Goal: Information Seeking & Learning: Learn about a topic

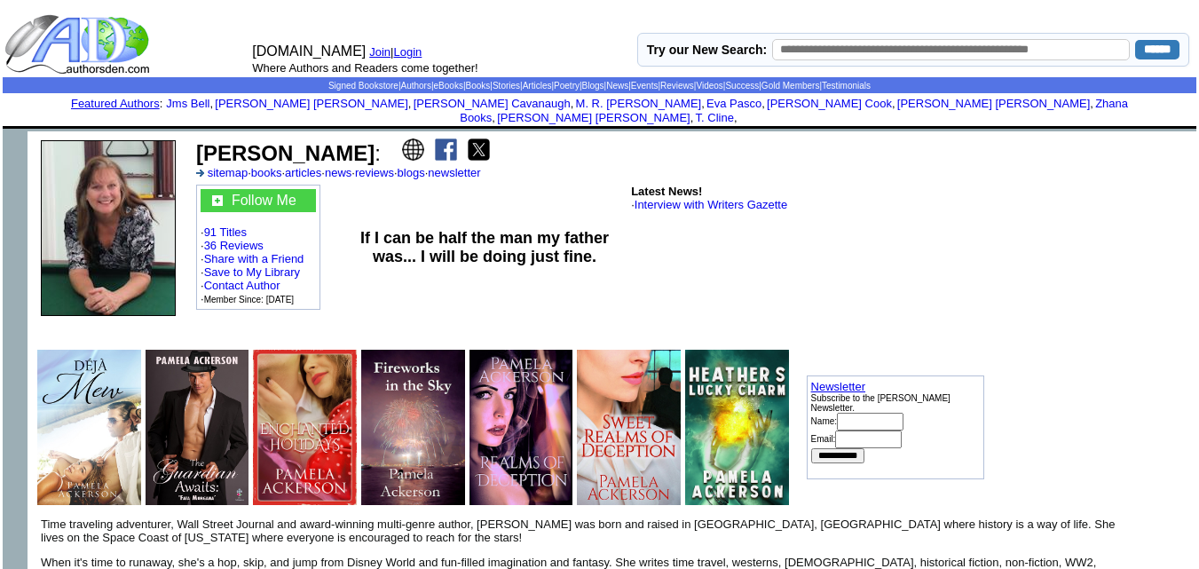
scroll to position [5, 0]
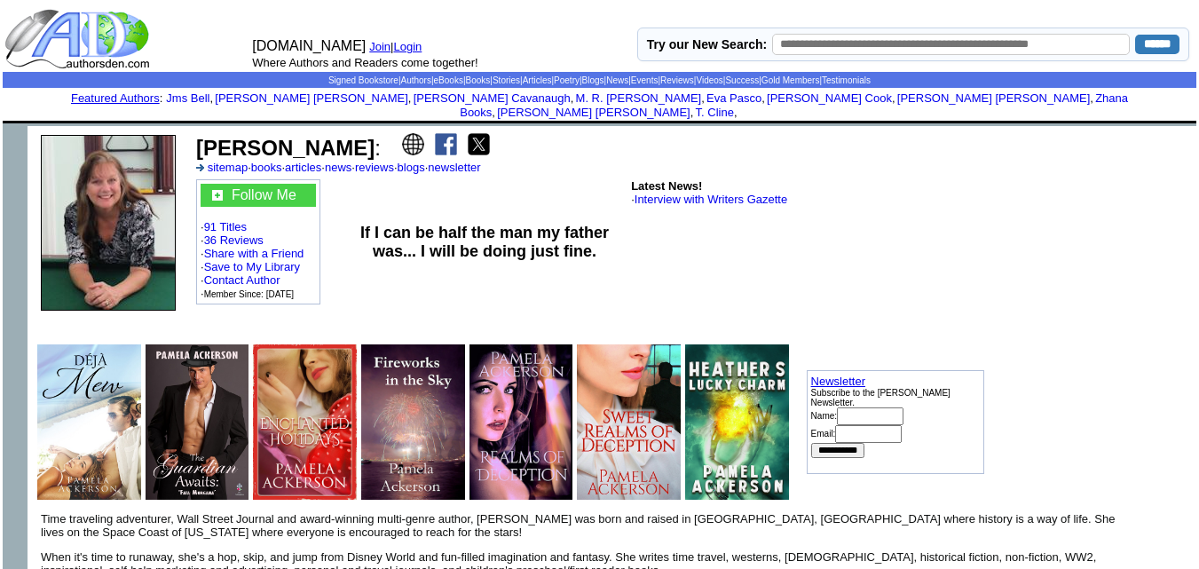
click at [224, 130] on td "Pamela Ackerson : sitemap · books · articles · news · reviews · blogs · newslet…" at bounding box center [588, 153] width 791 height 46
drag, startPoint x: 195, startPoint y: 121, endPoint x: 372, endPoint y: 137, distance: 177.3
click at [372, 137] on td "Pamela Ackerson : sitemap · books · articles · news · reviews · blogs · newslet…" at bounding box center [588, 153] width 791 height 46
copy b "Pamela Ackerson"
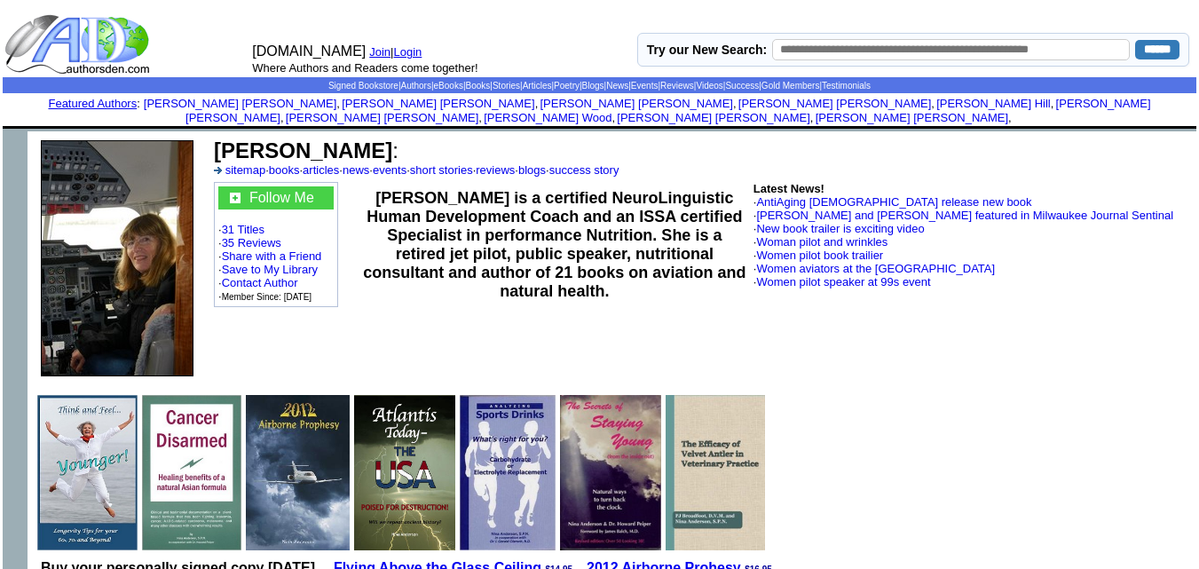
drag, startPoint x: 385, startPoint y: 139, endPoint x: 209, endPoint y: 144, distance: 175.8
click at [209, 144] on td "Nina E Anderson : sitemap · books · articles · news · events · short stories · …" at bounding box center [701, 258] width 989 height 254
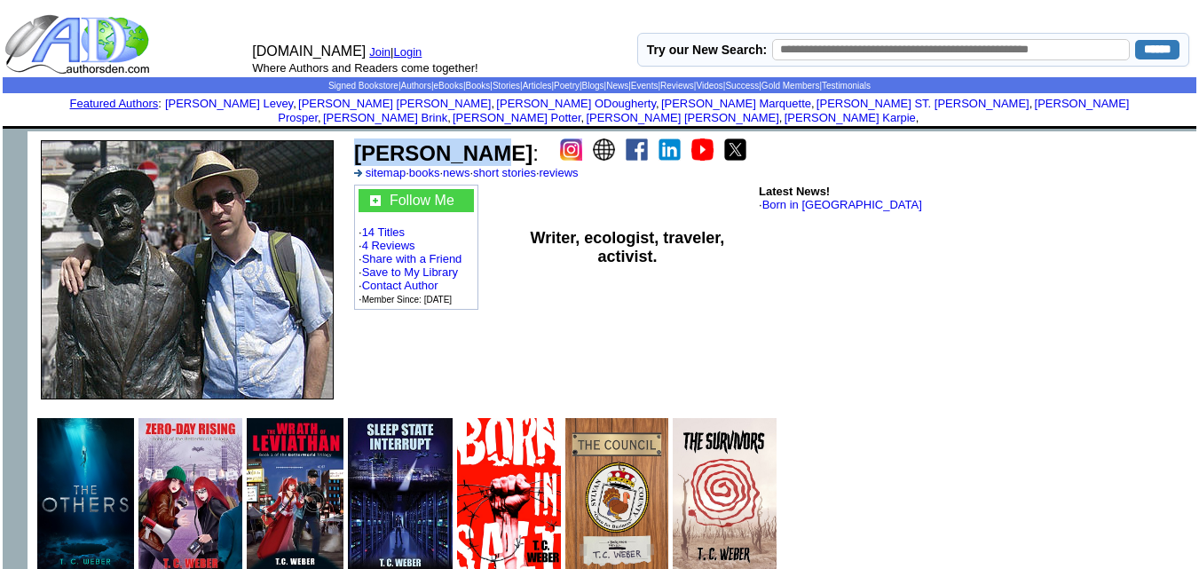
drag, startPoint x: 469, startPoint y: 143, endPoint x: 355, endPoint y: 128, distance: 115.5
click at [355, 141] on font "T. C. Weber :" at bounding box center [446, 153] width 185 height 24
copy b "T. C. Weber"
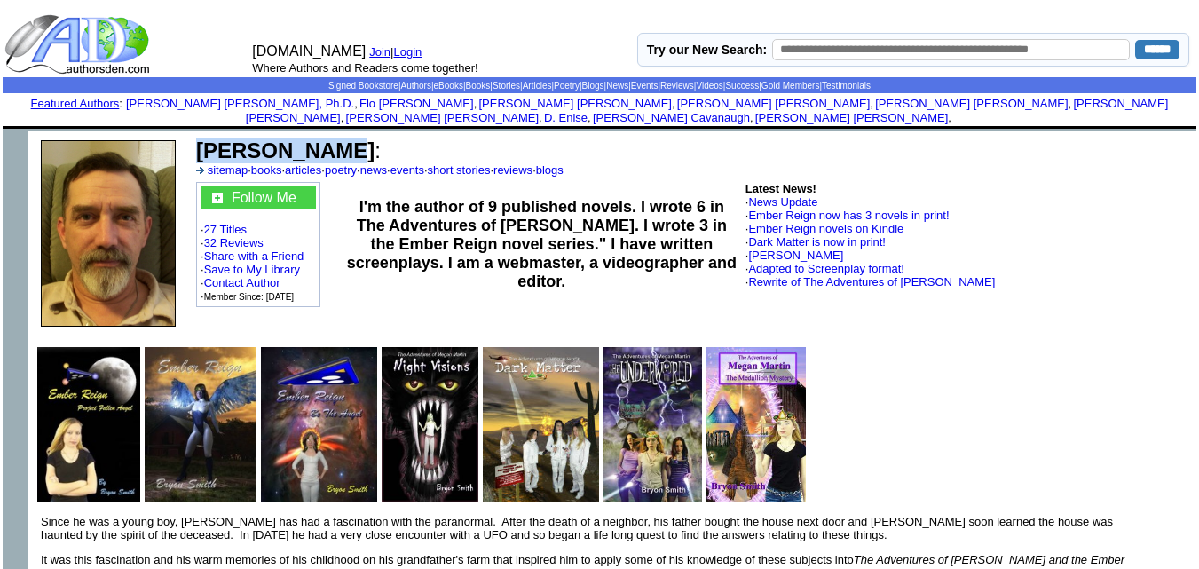
drag, startPoint x: 321, startPoint y: 132, endPoint x: 192, endPoint y: 130, distance: 129.6
click at [192, 131] on td "Bryon Smith : sitemap · books · articles · poetry · news · events · short stori…" at bounding box center [692, 234] width 1007 height 206
copy td "Bryon Smith"
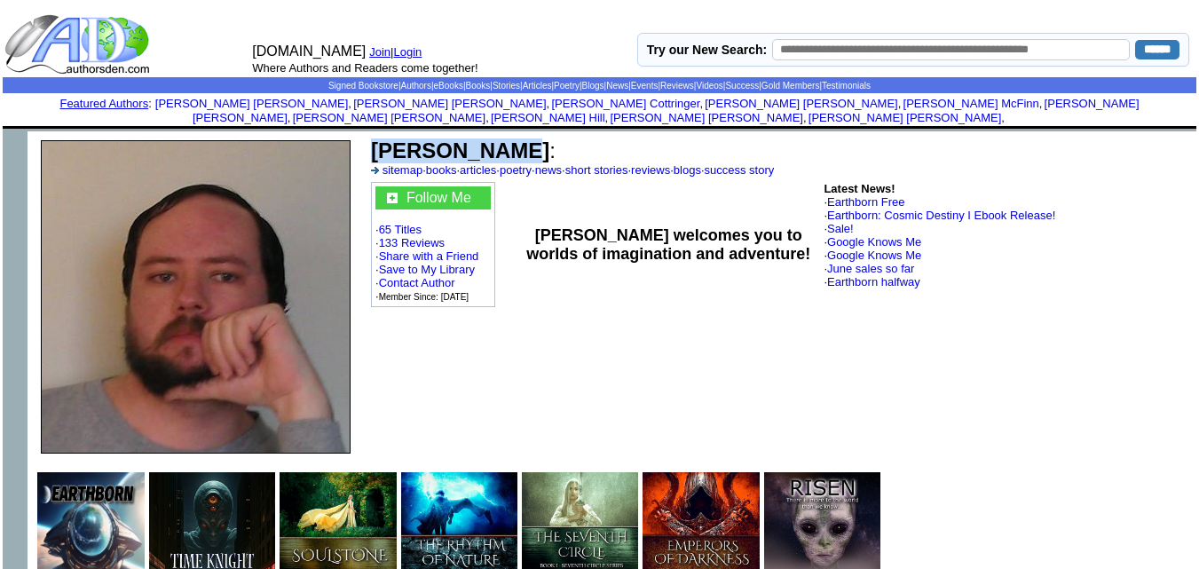
drag, startPoint x: 503, startPoint y: 136, endPoint x: 374, endPoint y: 130, distance: 128.8
click at [374, 138] on b "Todd Cheney" at bounding box center [460, 150] width 178 height 24
copy b "Todd Cheney"
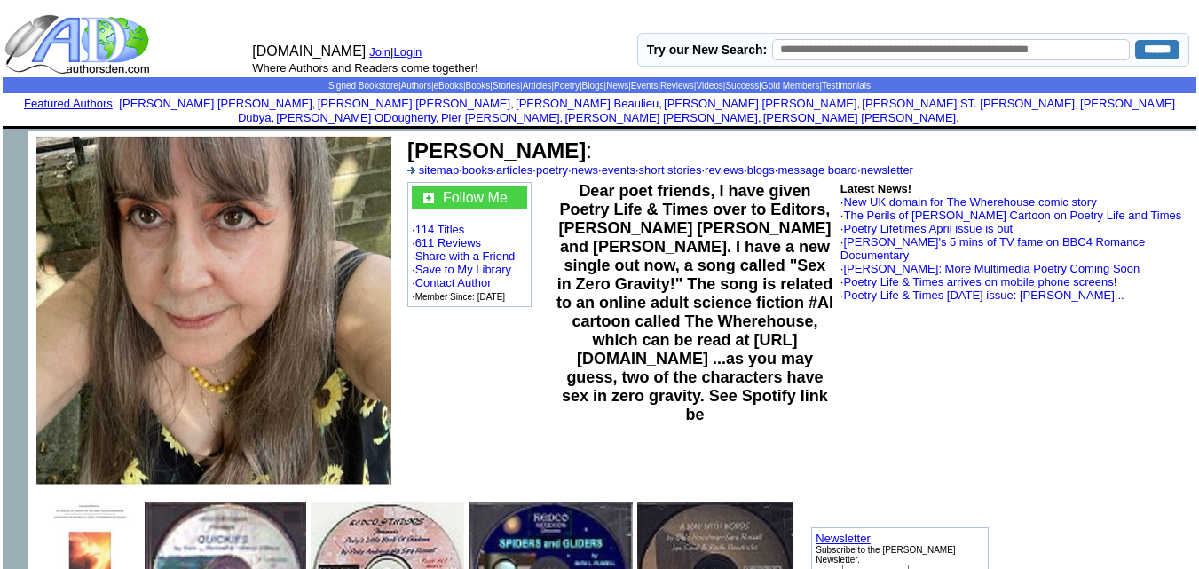
drag, startPoint x: 554, startPoint y: 136, endPoint x: 401, endPoint y: 137, distance: 152.6
click at [401, 137] on td "Sara L Russell : sitemap · books · articles · poetry · news · events · short st…" at bounding box center [798, 311] width 796 height 360
copy td "Sara L Russell"
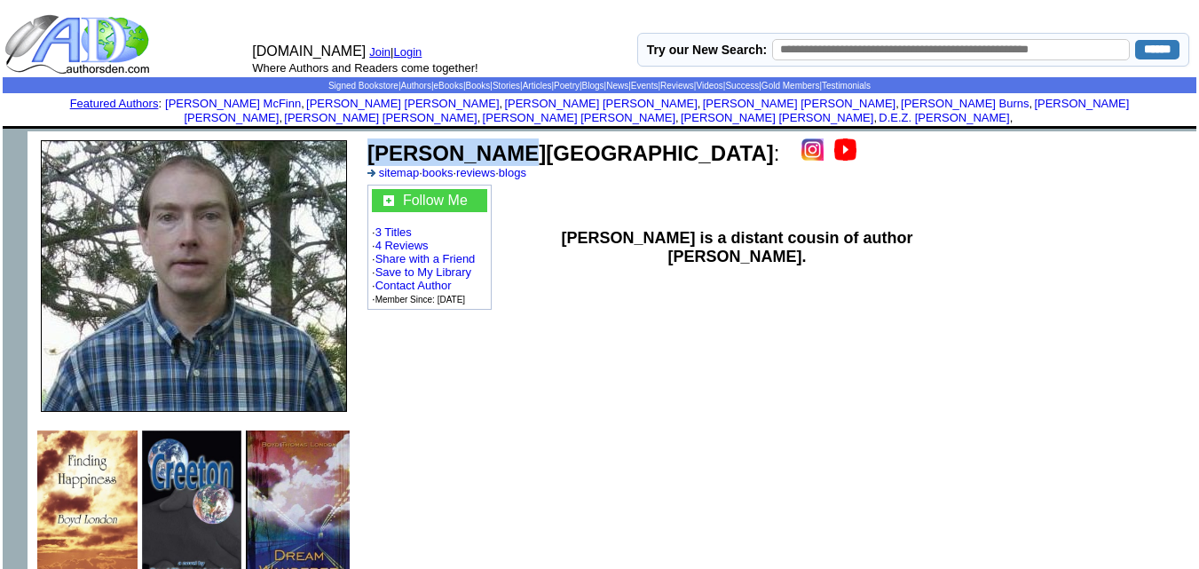
drag, startPoint x: 506, startPoint y: 138, endPoint x: 368, endPoint y: 133, distance: 137.7
click at [368, 141] on font "Boyd London :" at bounding box center [573, 153] width 412 height 24
copy b "Boyd London"
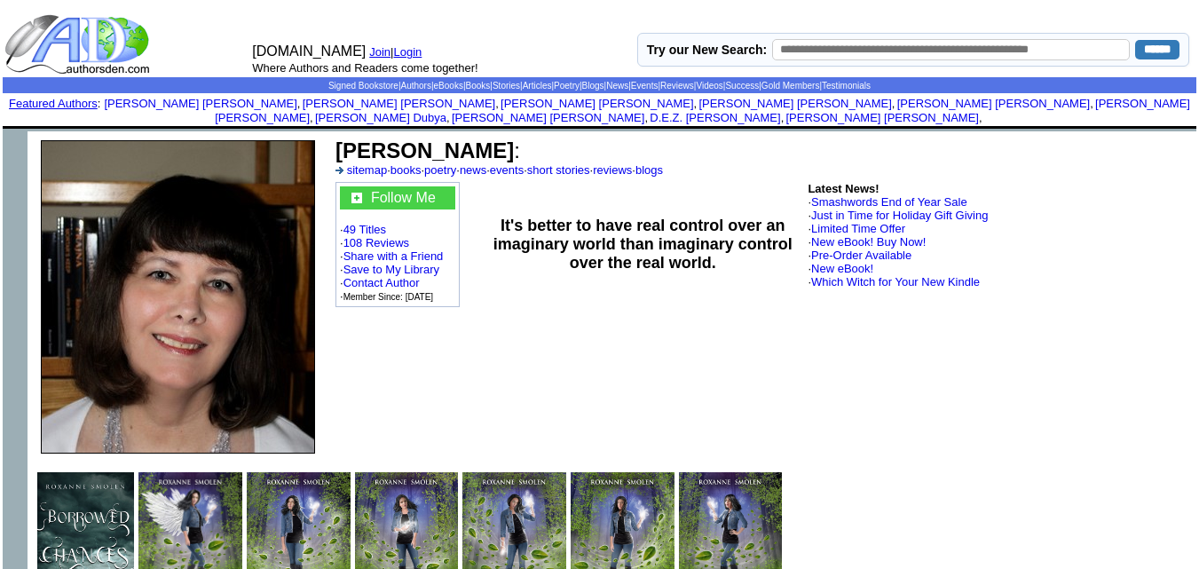
drag, startPoint x: 504, startPoint y: 139, endPoint x: 335, endPoint y: 137, distance: 168.6
click at [335, 138] on b "Roxanne Smolen" at bounding box center [424, 150] width 178 height 24
copy b "Roxanne Smolen"
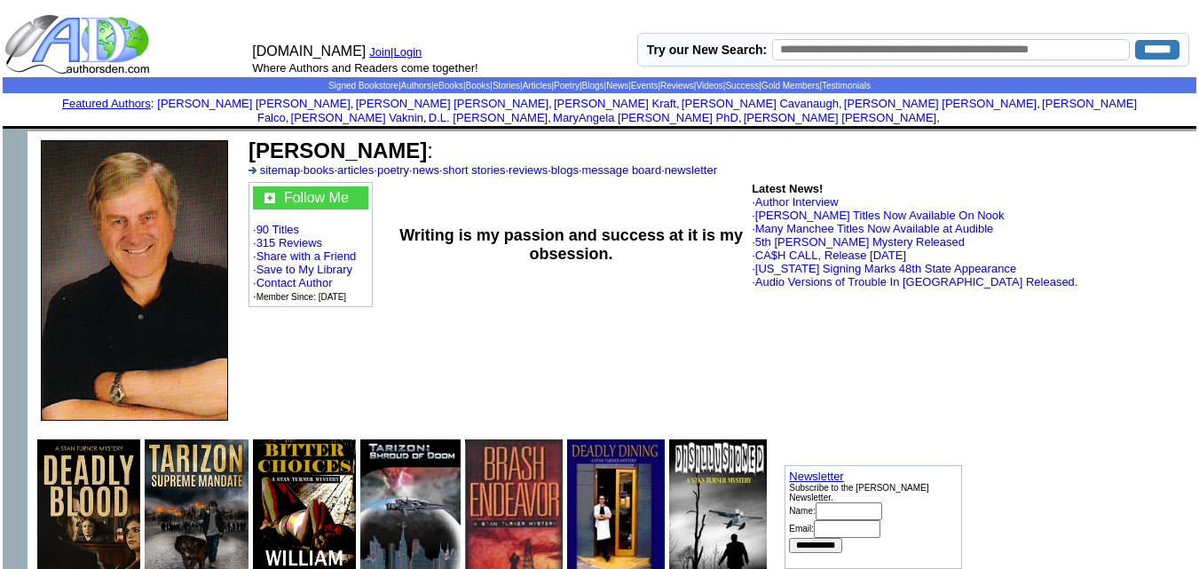
drag, startPoint x: 417, startPoint y: 133, endPoint x: 264, endPoint y: 122, distance: 153.0
click at [264, 136] on td "William Manchee : sitemap · books · articles · poetry · news · short stories · …" at bounding box center [703, 157] width 915 height 43
click at [430, 136] on td "William Manchee : sitemap · books · articles · poetry · news · short stories · …" at bounding box center [703, 157] width 915 height 43
drag, startPoint x: 419, startPoint y: 137, endPoint x: 242, endPoint y: 142, distance: 176.7
click at [242, 142] on td "William Manchee : sitemap · books · articles · poetry · news · short stories · …" at bounding box center [703, 280] width 924 height 298
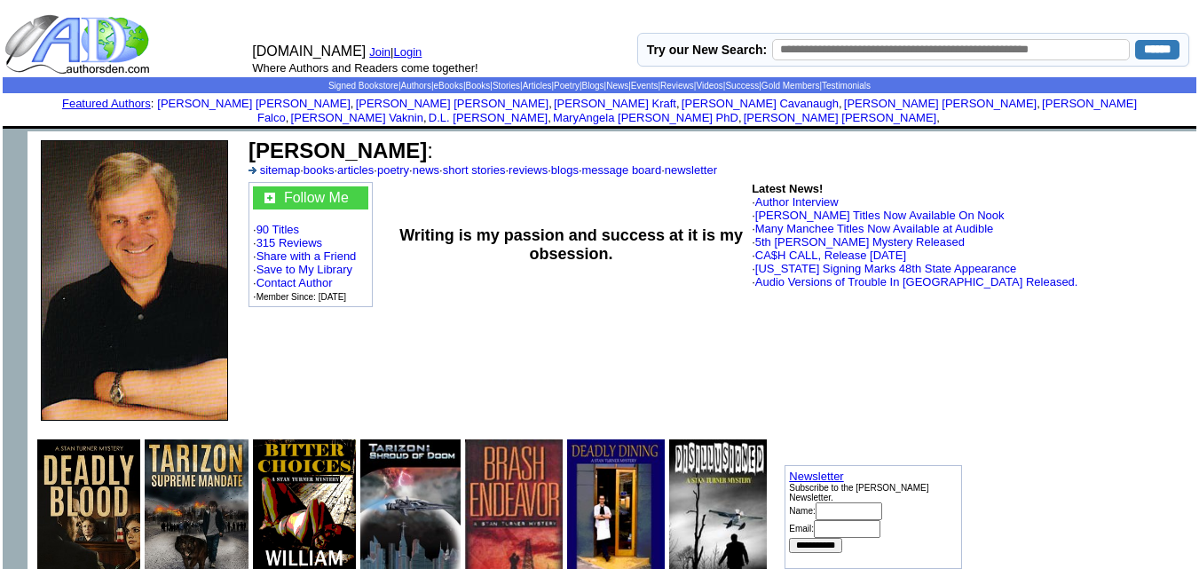
copy td "William Manchee"
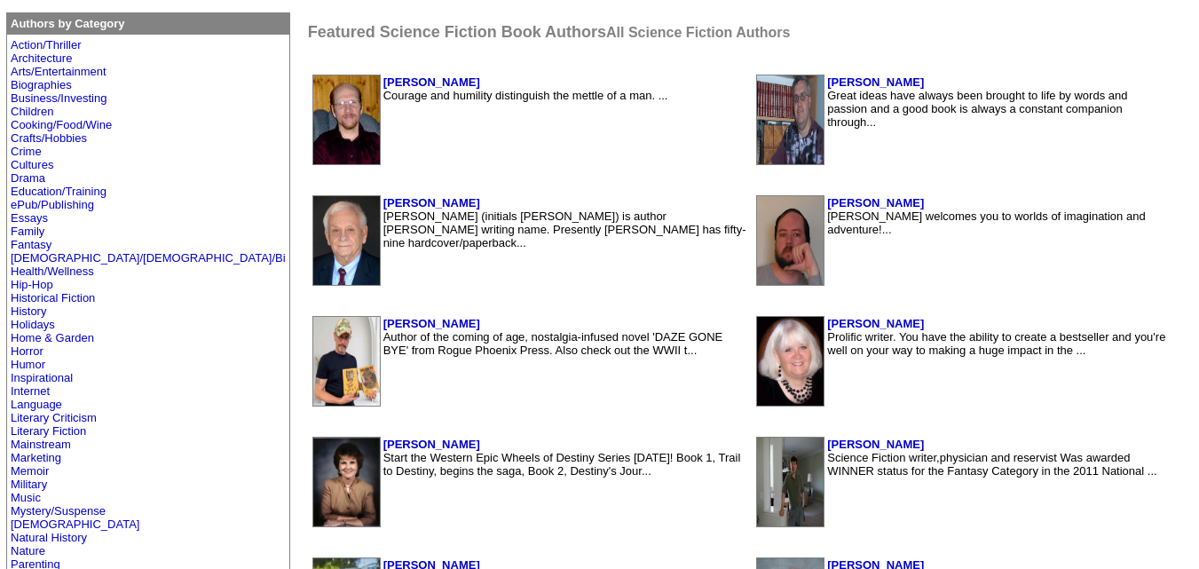
scroll to position [380, 0]
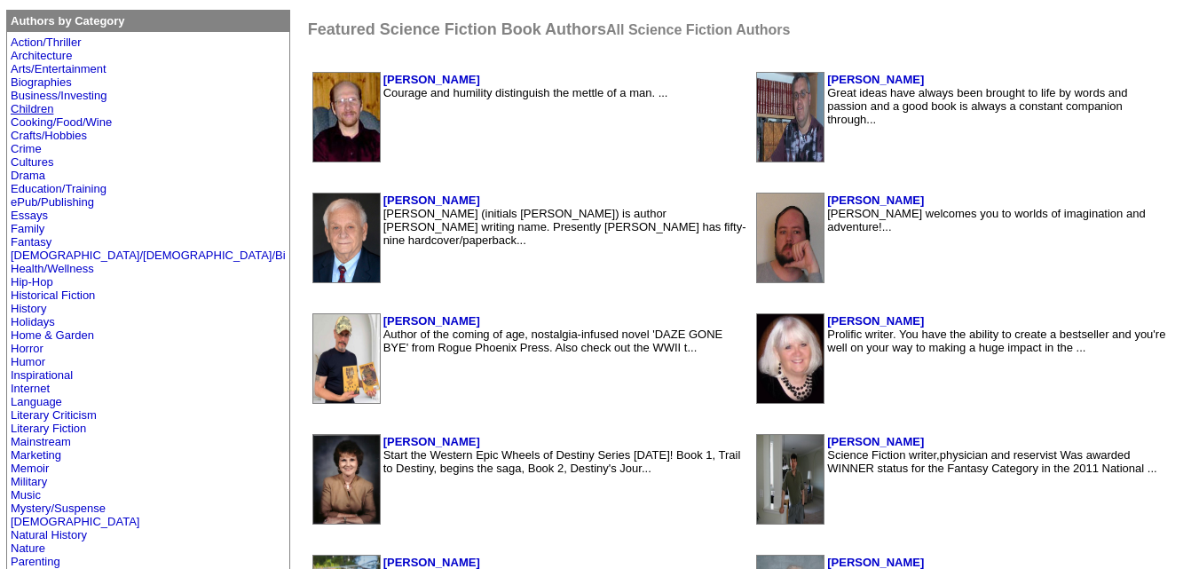
click at [30, 103] on link "Children" at bounding box center [32, 108] width 43 height 13
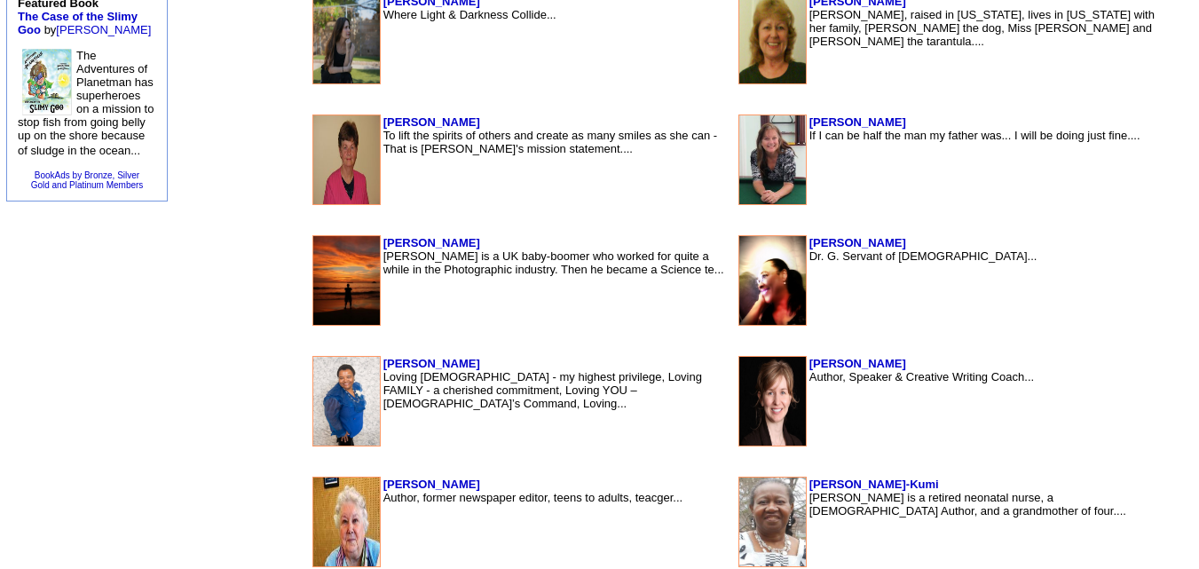
scroll to position [1335, 0]
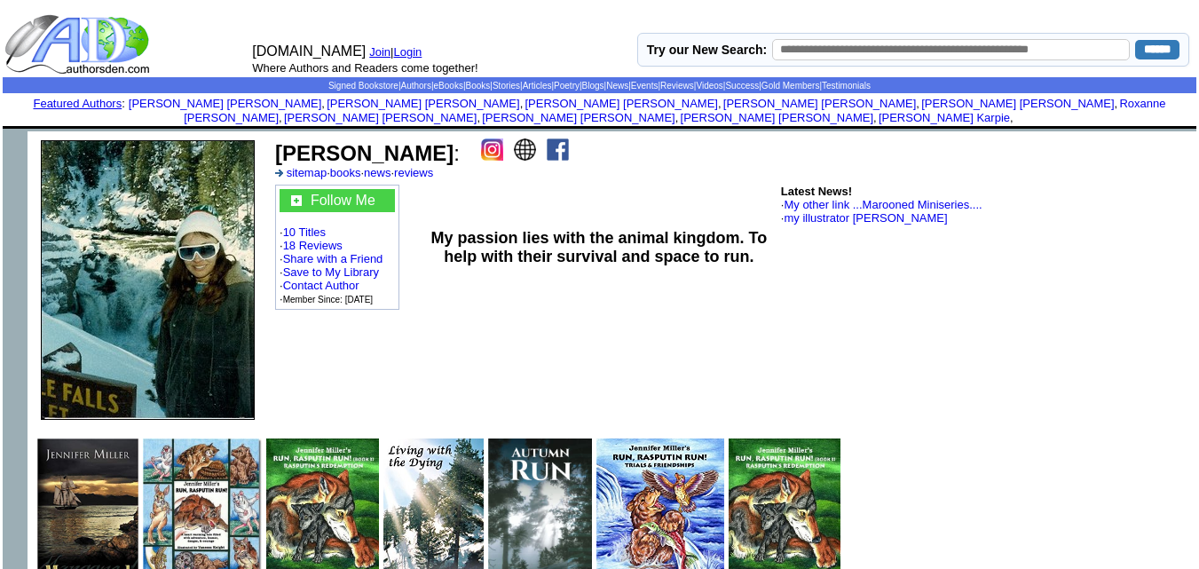
drag, startPoint x: 419, startPoint y: 140, endPoint x: 271, endPoint y: 130, distance: 148.6
click at [271, 131] on td "[PERSON_NAME] : sitemap · books · news · reviews Follow Me · 10 Titles · 18 Rev…" at bounding box center [732, 279] width 928 height 297
copy td "[PERSON_NAME]"
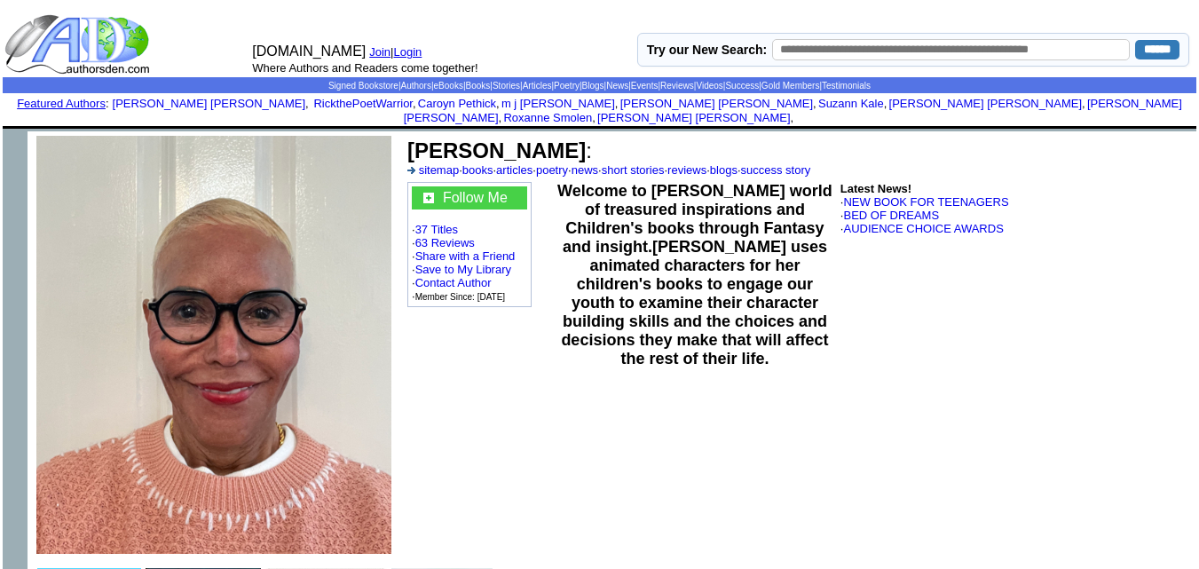
drag, startPoint x: 555, startPoint y: 138, endPoint x: 408, endPoint y: 138, distance: 146.4
click at [408, 138] on font "Shirley Woods :" at bounding box center [499, 150] width 185 height 24
copy b "Shirley Woods"
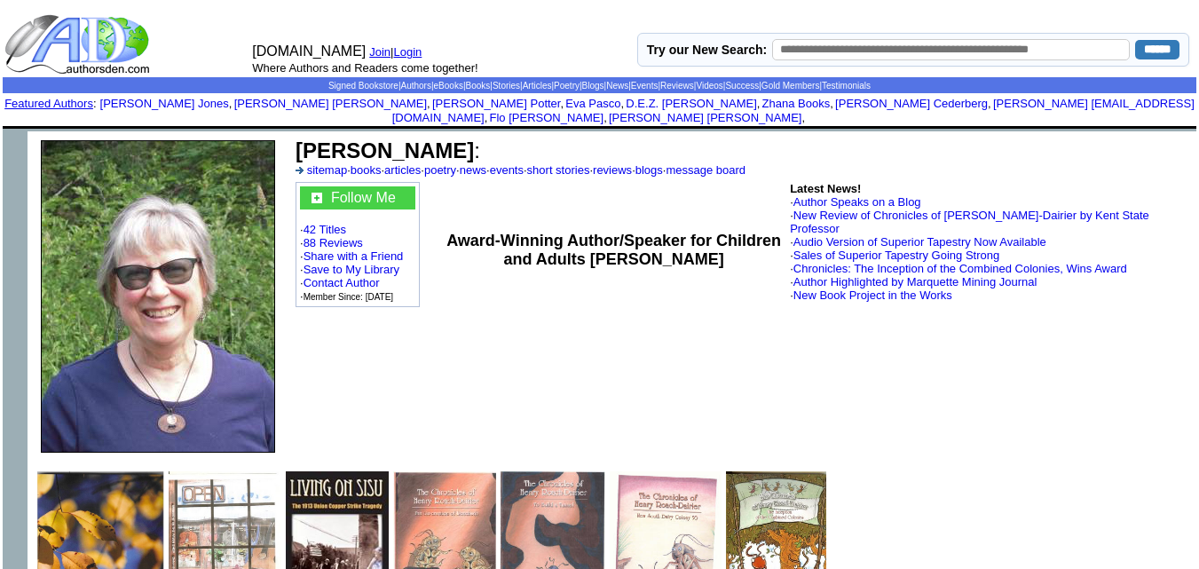
drag, startPoint x: 505, startPoint y: 138, endPoint x: 296, endPoint y: 136, distance: 209.4
click at [296, 138] on b "Deborah K. Frontiera" at bounding box center [385, 150] width 178 height 24
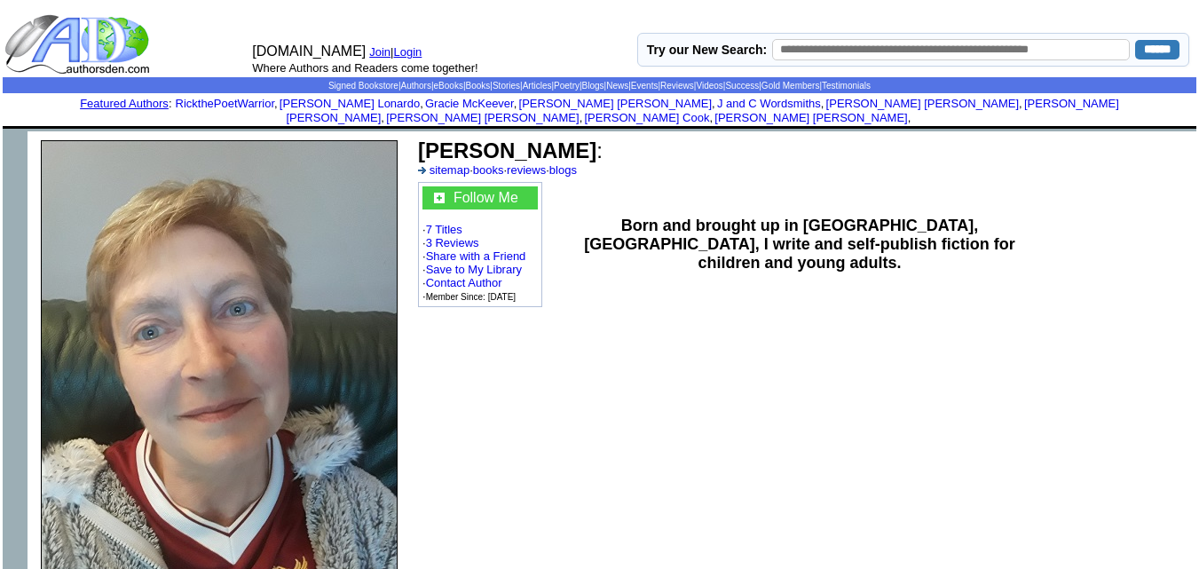
drag, startPoint x: 554, startPoint y: 137, endPoint x: 417, endPoint y: 132, distance: 136.7
click at [417, 136] on td "Tracey Morait : sitemap · books · reviews · blogs" at bounding box center [803, 157] width 776 height 43
copy b "Tracey Morait"
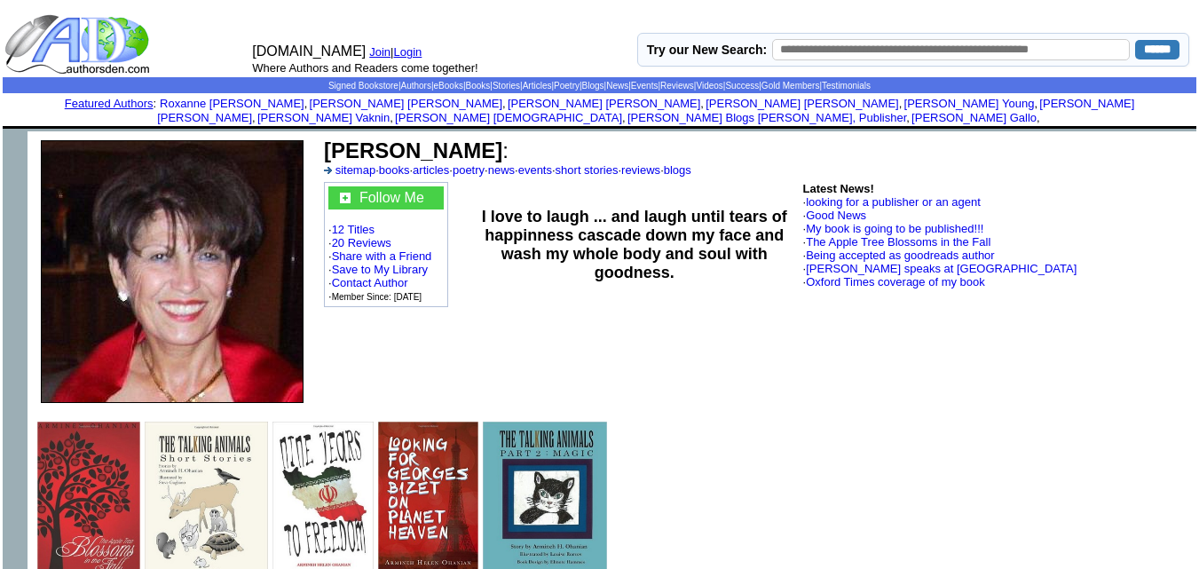
drag, startPoint x: 565, startPoint y: 136, endPoint x: 324, endPoint y: 130, distance: 241.4
click at [324, 138] on font "[PERSON_NAME] :" at bounding box center [416, 150] width 185 height 24
copy b "[PERSON_NAME]"
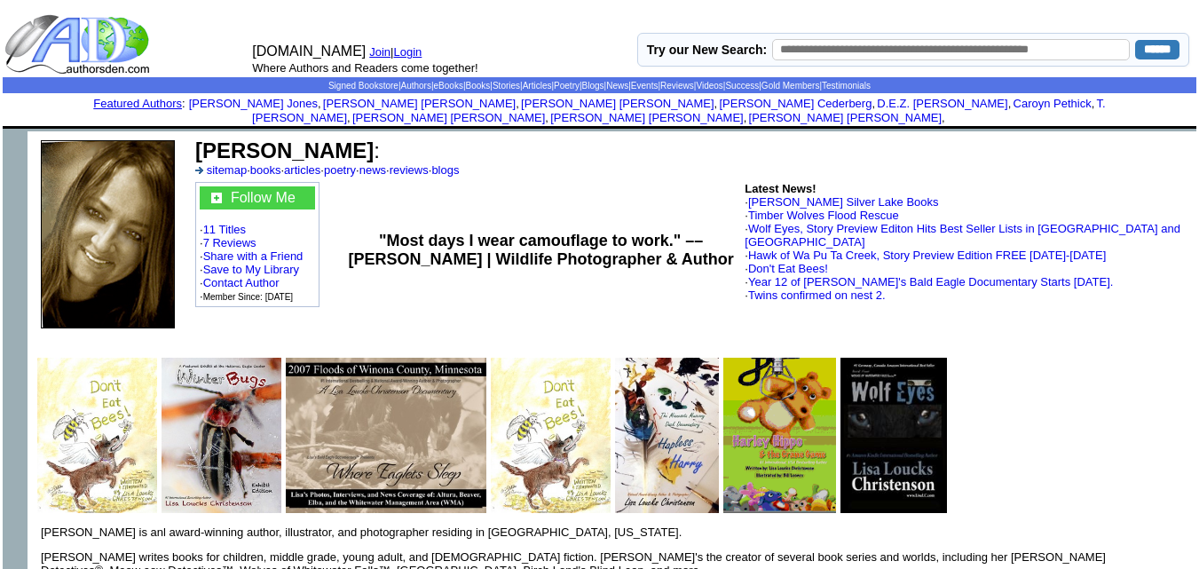
drag, startPoint x: 447, startPoint y: 136, endPoint x: 198, endPoint y: 133, distance: 249.4
click at [198, 138] on b "Lisa Loucks Christenson" at bounding box center [284, 150] width 178 height 24
copy b "Lisa Loucks Christenson"
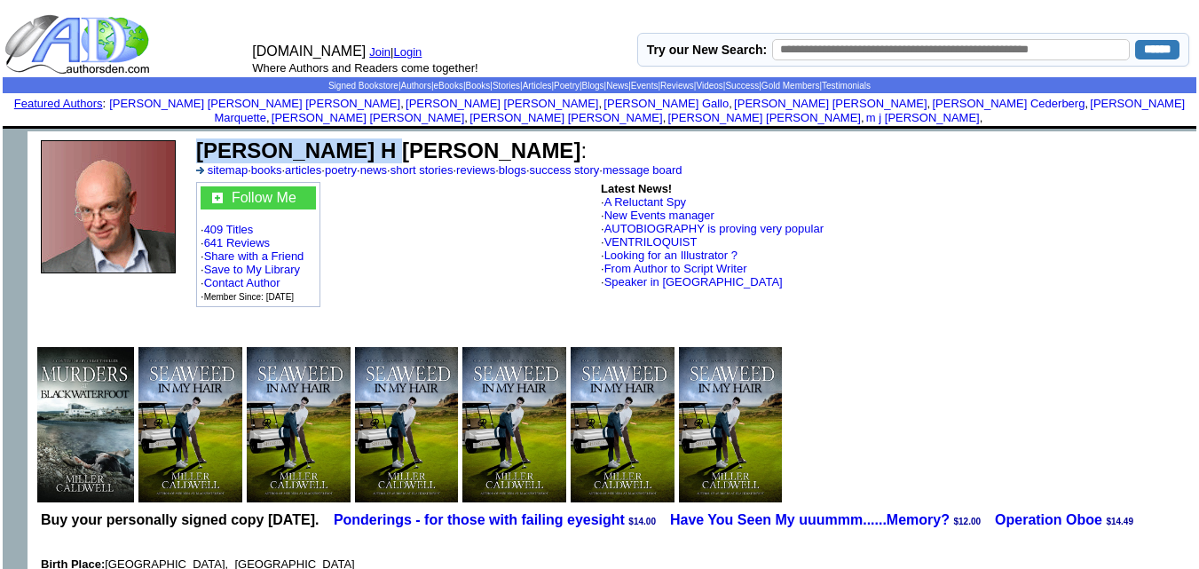
drag, startPoint x: 362, startPoint y: 133, endPoint x: 212, endPoint y: 119, distance: 150.6
click at [212, 131] on td "[PERSON_NAME] H [PERSON_NAME] : sitemap · books · articles · poetry · news · sh…" at bounding box center [510, 234] width 642 height 206
copy td "[PERSON_NAME] H [PERSON_NAME]"
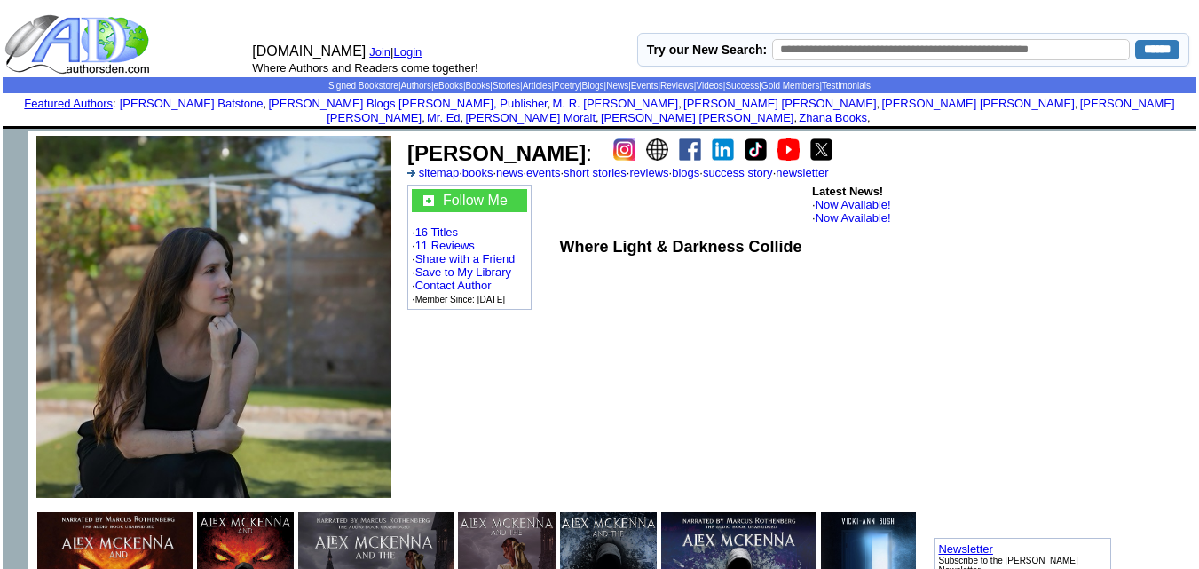
drag, startPoint x: 562, startPoint y: 137, endPoint x: 406, endPoint y: 131, distance: 156.3
click at [406, 136] on td "Vicki-Ann Bush : sitemap · books · news · events · short stories · reviews · bl…" at bounding box center [649, 159] width 489 height 46
copy b "Vicki-Ann Bush"
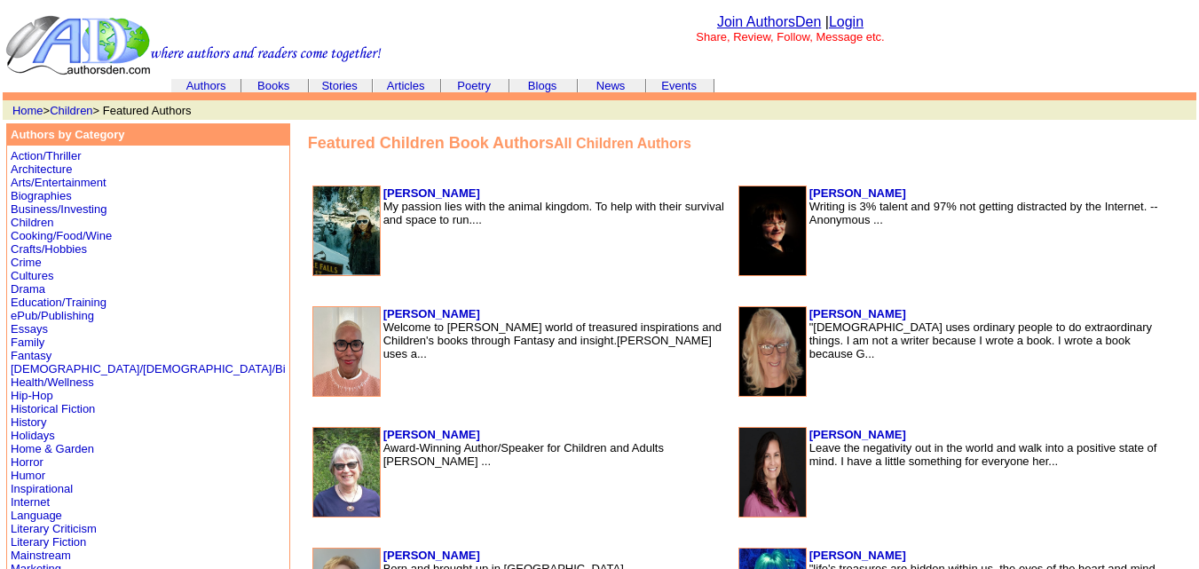
scroll to position [1335, 0]
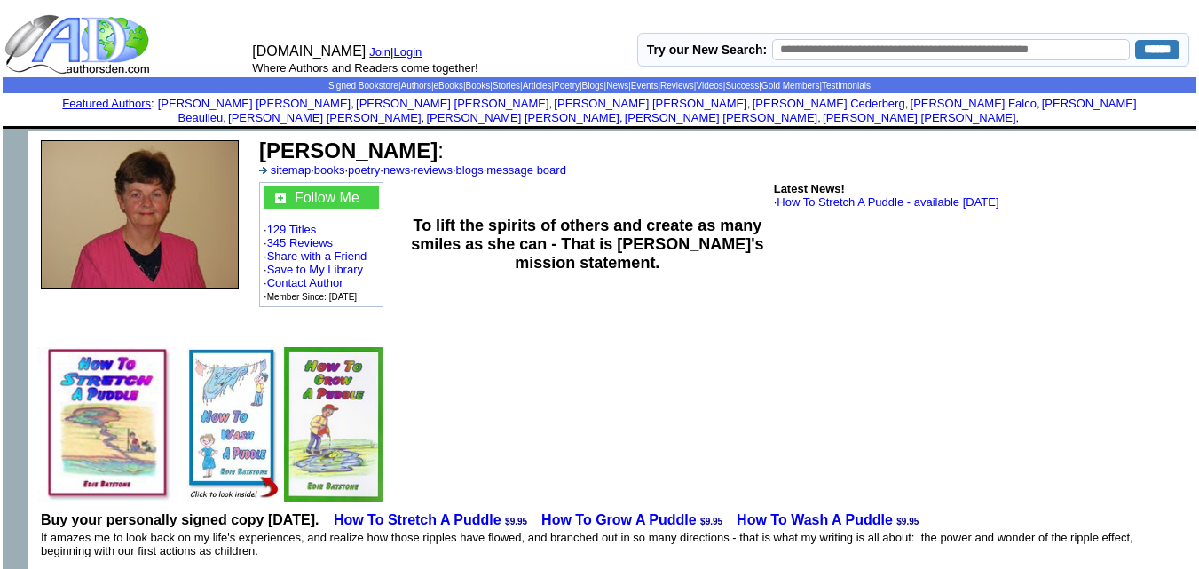
drag, startPoint x: 430, startPoint y: 133, endPoint x: 260, endPoint y: 137, distance: 170.4
click at [260, 138] on font "Edie M. Batstone :" at bounding box center [351, 150] width 185 height 24
copy b "Edie M. Batstone"
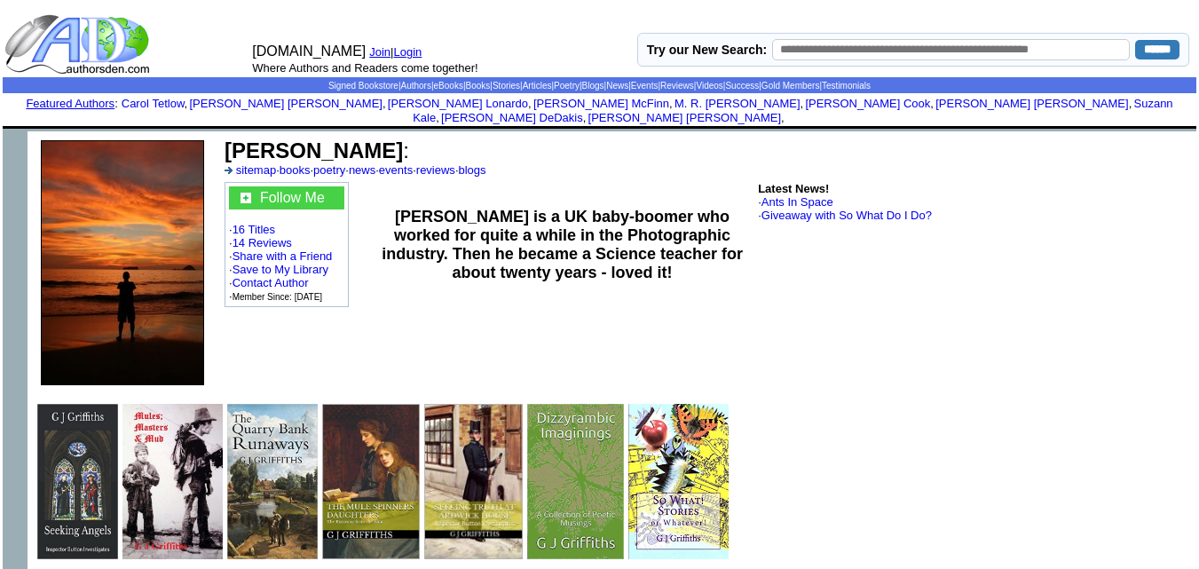
drag, startPoint x: 348, startPoint y: 134, endPoint x: 225, endPoint y: 126, distance: 123.6
click at [225, 138] on font "G J Griffiths :" at bounding box center [317, 150] width 185 height 24
copy b "G J Griffiths"
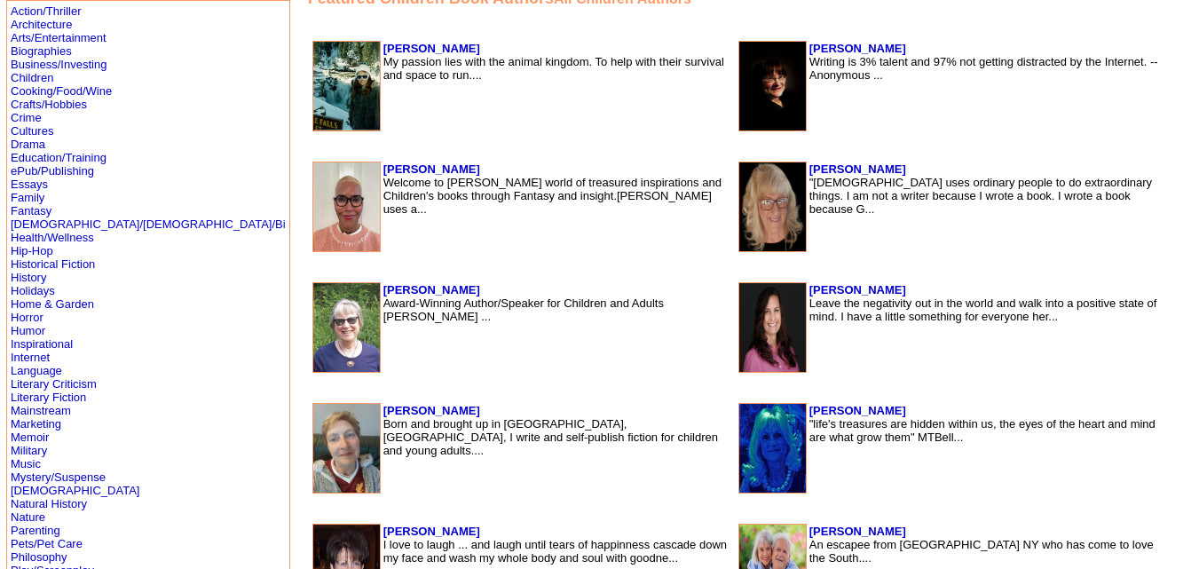
scroll to position [144, 0]
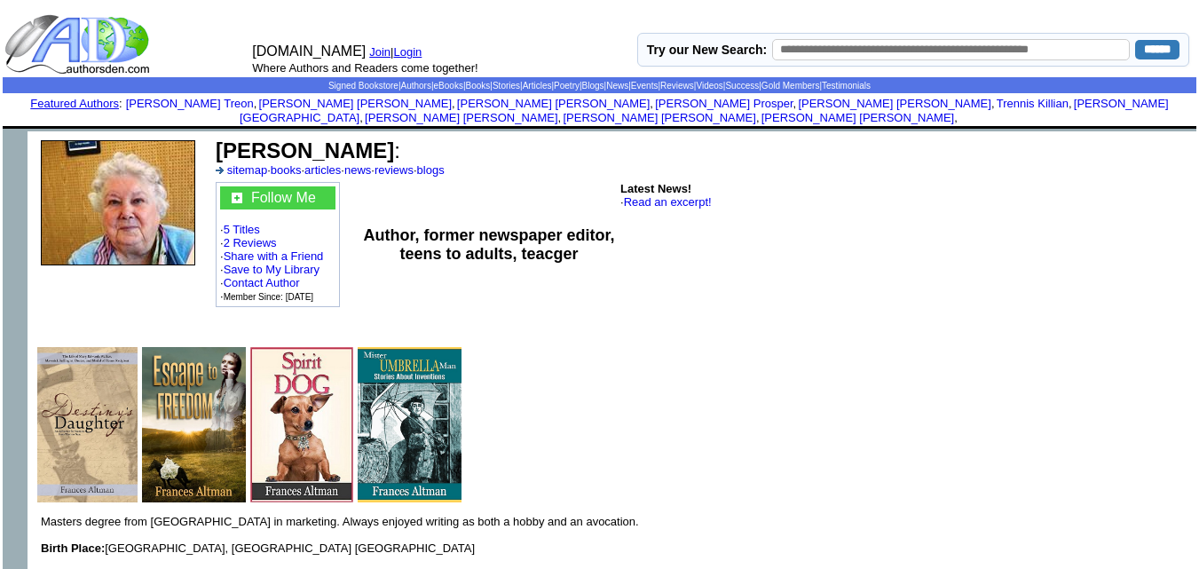
drag, startPoint x: 376, startPoint y: 138, endPoint x: 219, endPoint y: 122, distance: 157.9
click at [219, 136] on td "[PERSON_NAME] : sitemap · books · articles · news · reviews · blogs" at bounding box center [554, 157] width 683 height 43
copy b "Frances Altman"
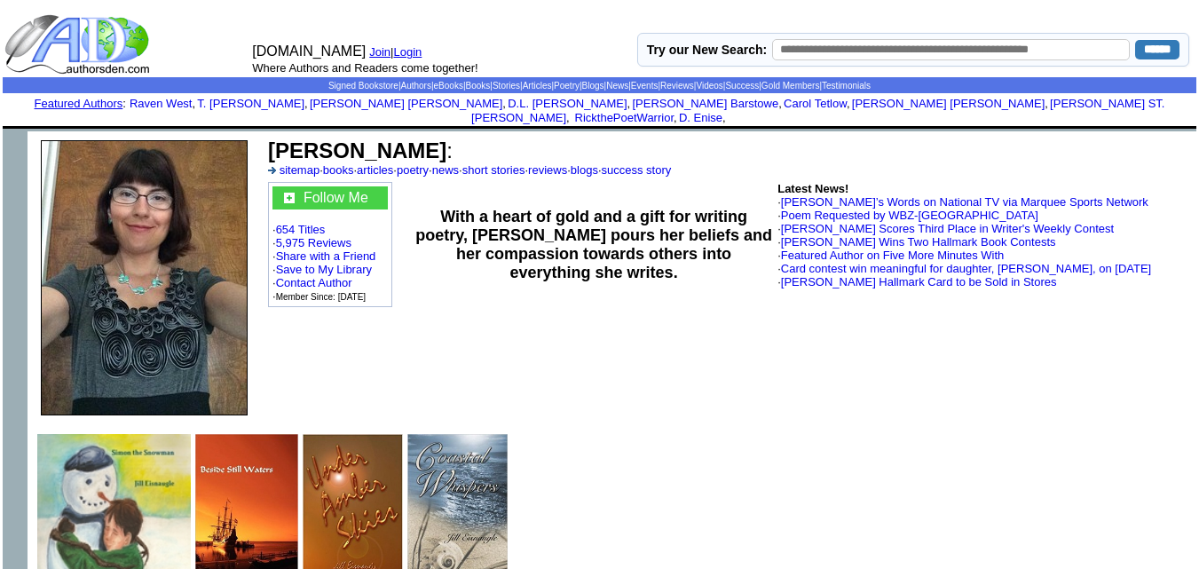
drag, startPoint x: 403, startPoint y: 133, endPoint x: 271, endPoint y: 133, distance: 132.2
click at [271, 138] on b "Jill Eisnaugle" at bounding box center [357, 150] width 178 height 24
copy b "Jill Eisnaugle"
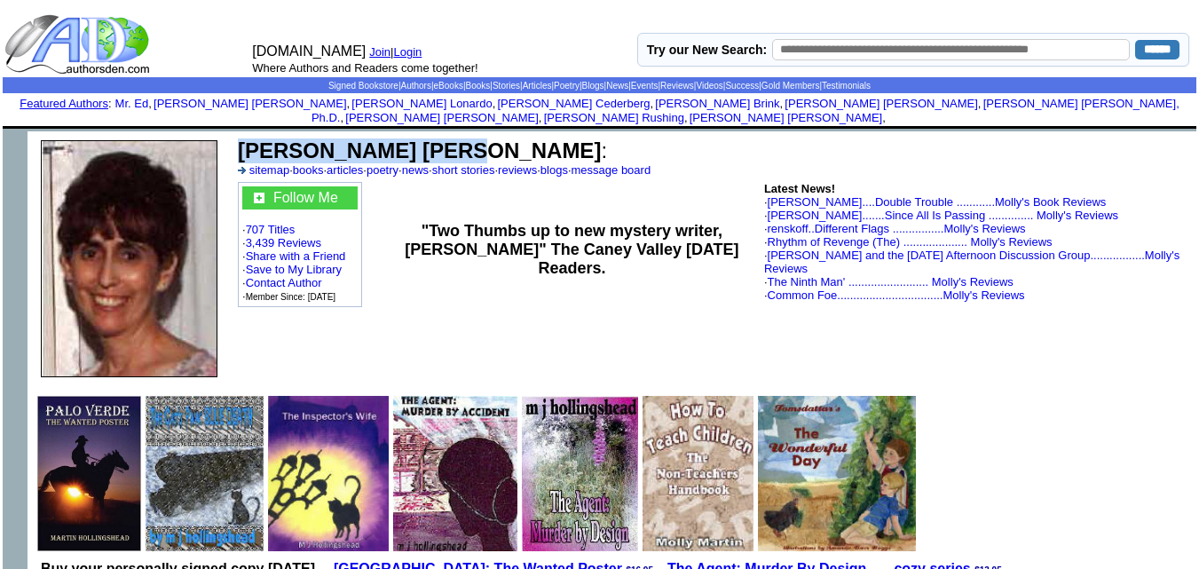
drag, startPoint x: 417, startPoint y: 134, endPoint x: 241, endPoint y: 127, distance: 175.9
click at [241, 138] on b "[PERSON_NAME] [PERSON_NAME]" at bounding box center [419, 150] width 363 height 24
copy b "[PERSON_NAME] [PERSON_NAME]"
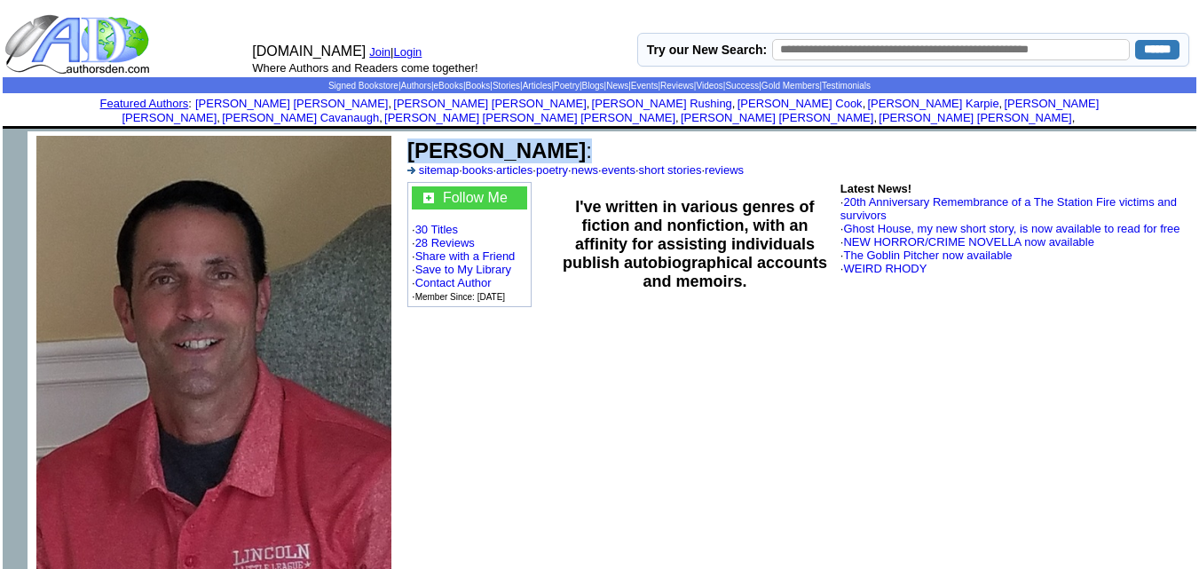
drag, startPoint x: 547, startPoint y: 134, endPoint x: 411, endPoint y: 138, distance: 135.8
click at [411, 138] on font "Paul Lonardo :" at bounding box center [499, 150] width 185 height 24
copy font "Paul Lonardo :"
